Goal: Task Accomplishment & Management: Use online tool/utility

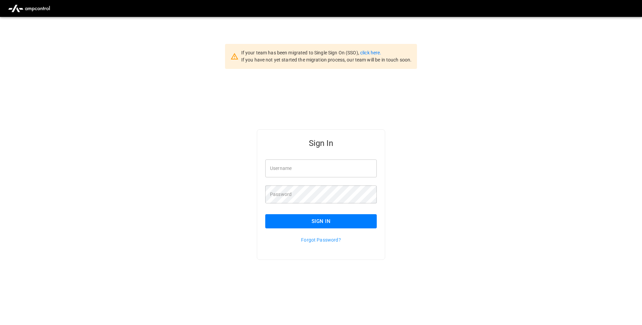
type input "**********"
click at [287, 221] on button "Sign In" at bounding box center [321, 221] width 112 height 14
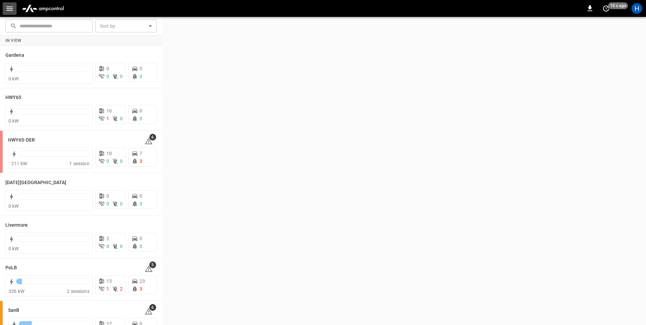
click at [8, 7] on icon "button" at bounding box center [9, 8] width 8 height 8
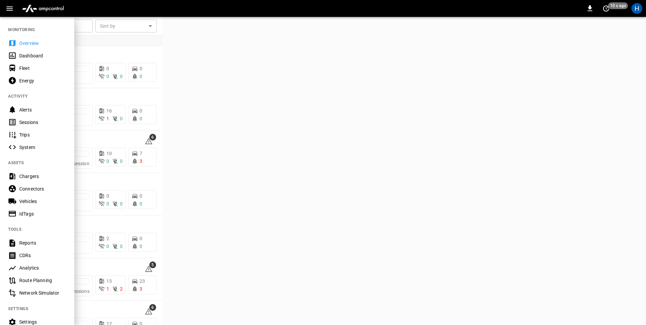
click at [34, 59] on div "Dashboard" at bounding box center [37, 55] width 74 height 13
